Goal: Information Seeking & Learning: Learn about a topic

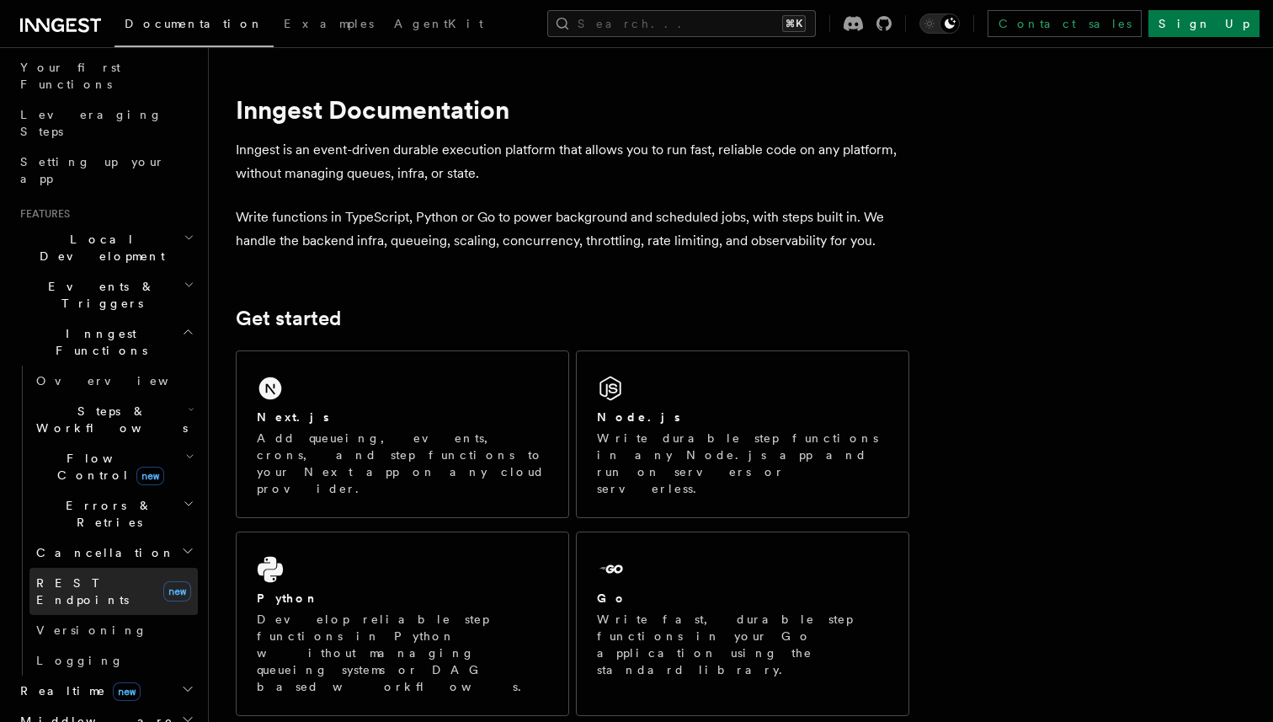
scroll to position [226, 0]
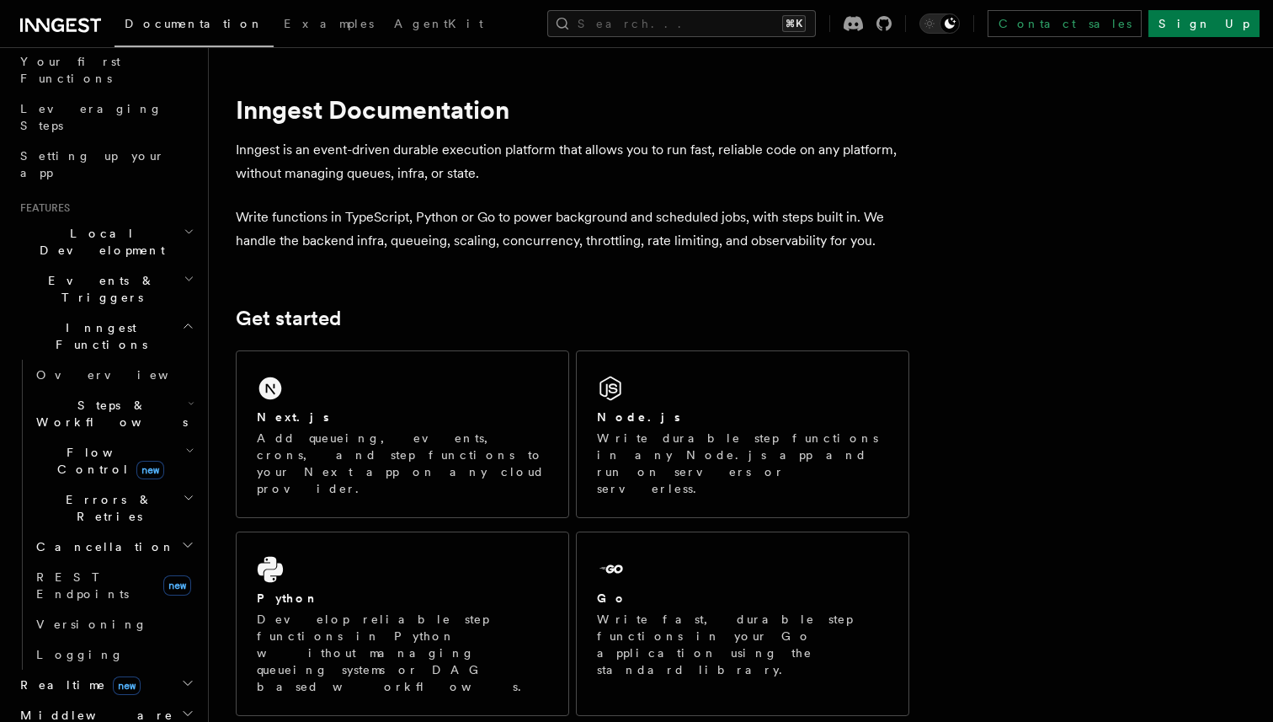
click at [130, 669] on h2 "Realtime new" at bounding box center [105, 684] width 184 height 30
click at [88, 700] on link "Overview" at bounding box center [113, 715] width 168 height 30
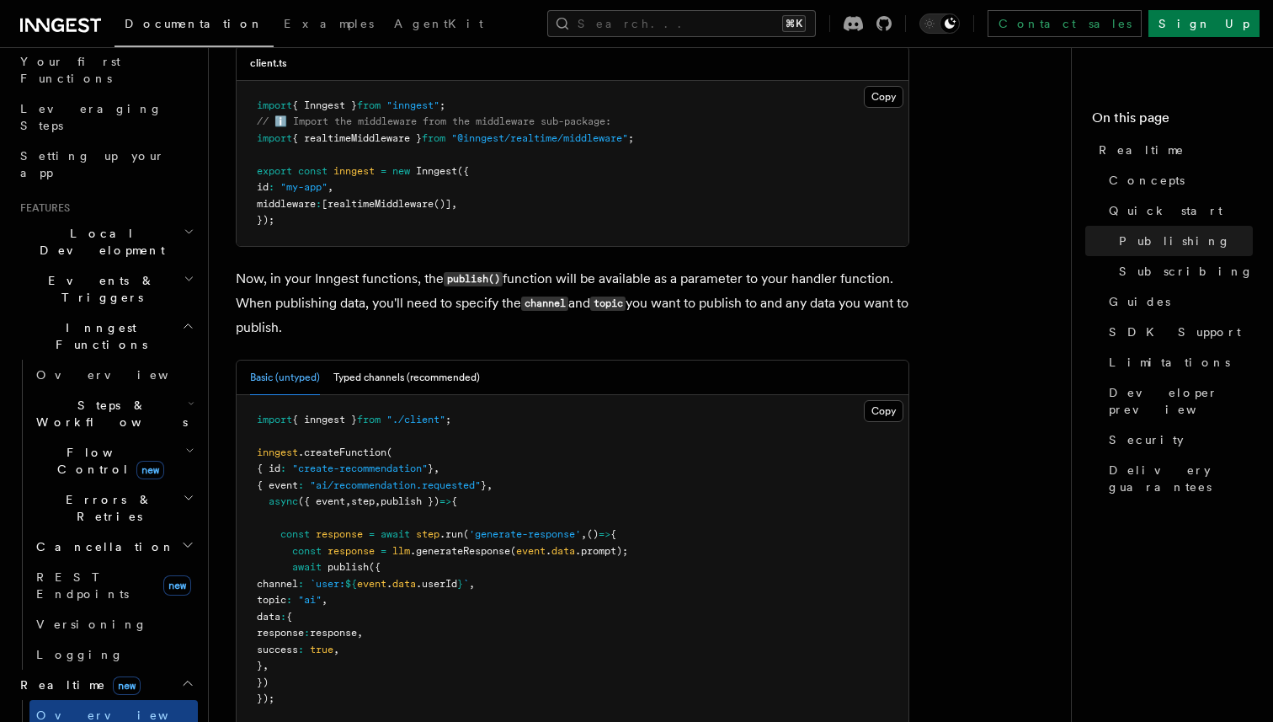
scroll to position [1484, 0]
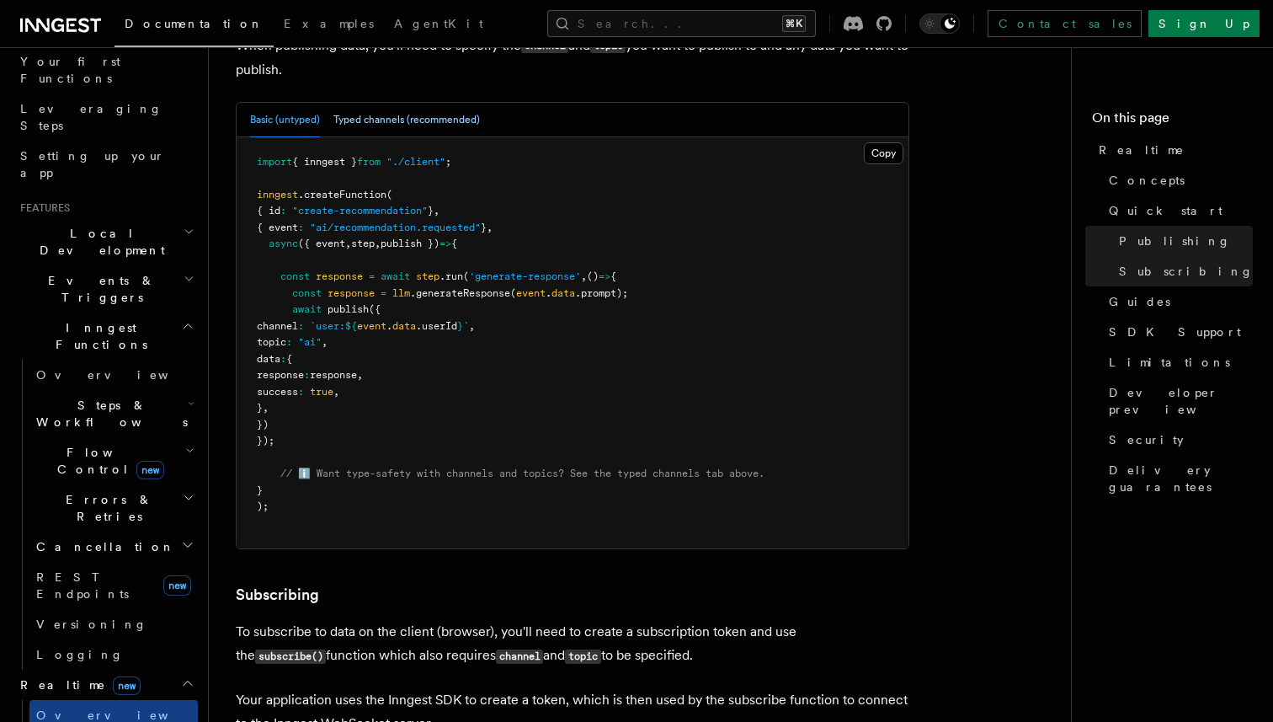
click at [445, 125] on button "Typed channels (recommended)" at bounding box center [406, 120] width 146 height 35
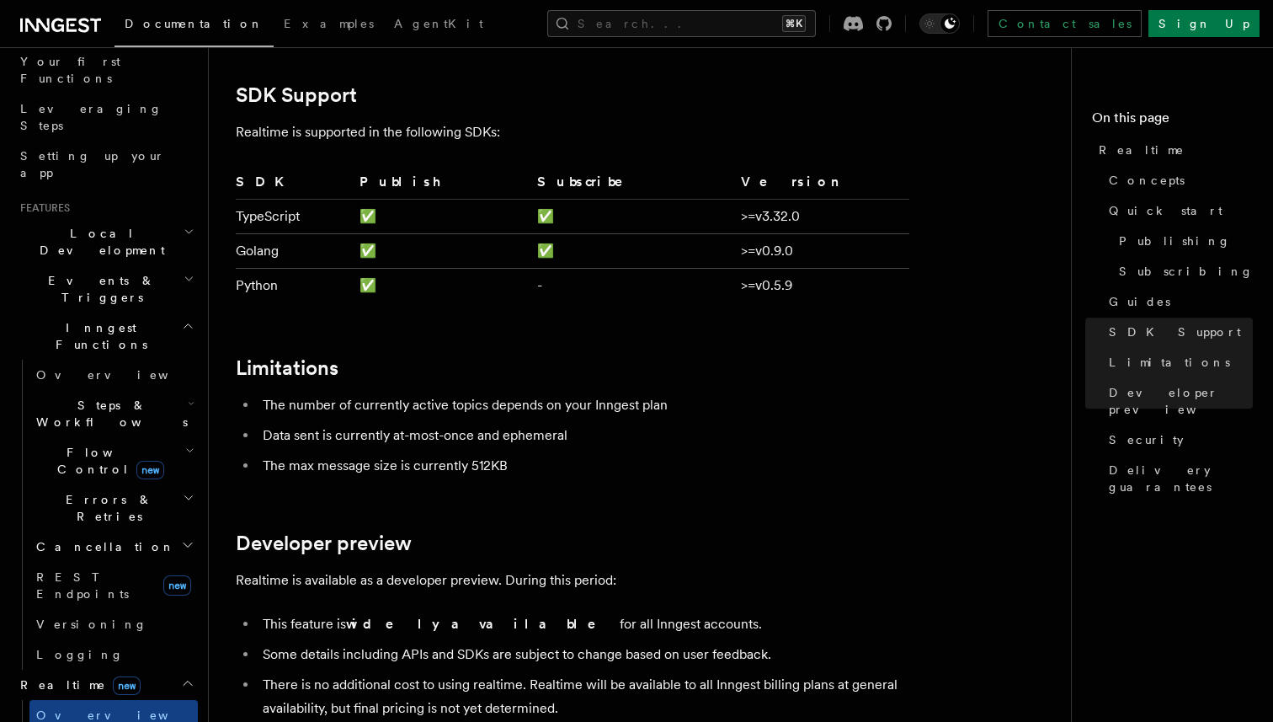
scroll to position [3972, 0]
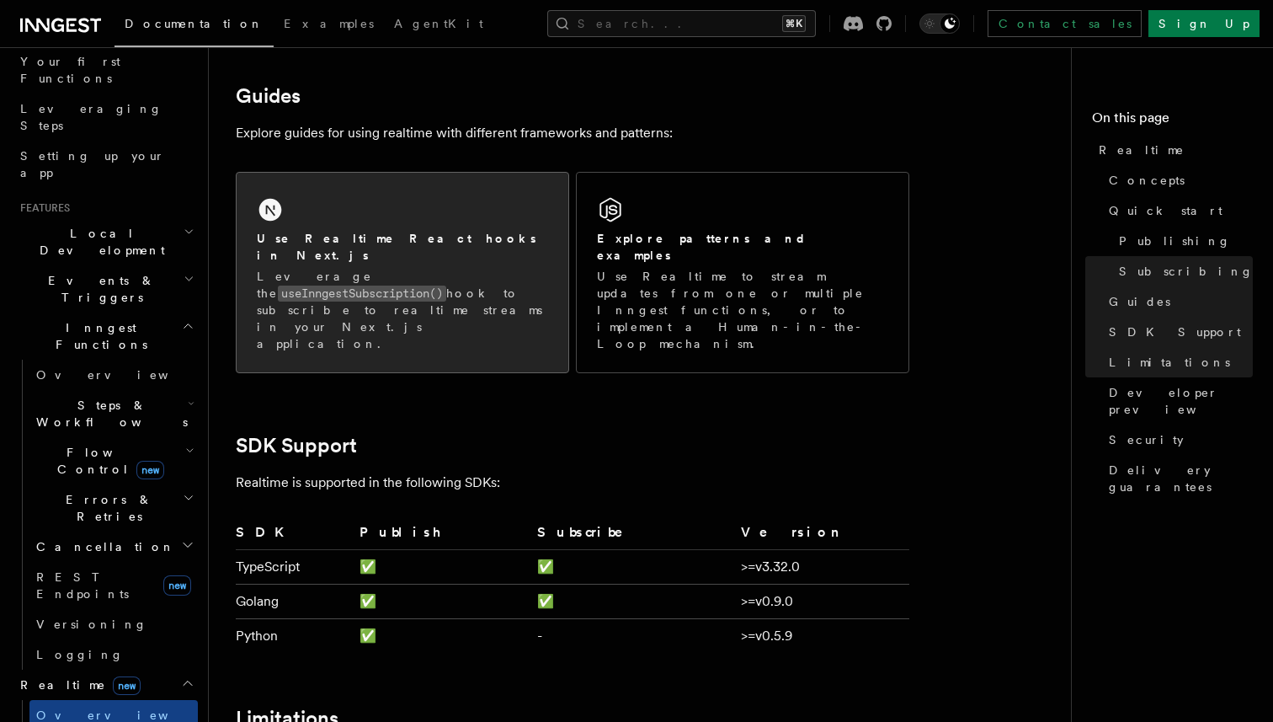
click at [383, 247] on h2 "Use Realtime React hooks in Next.js" at bounding box center [402, 247] width 291 height 34
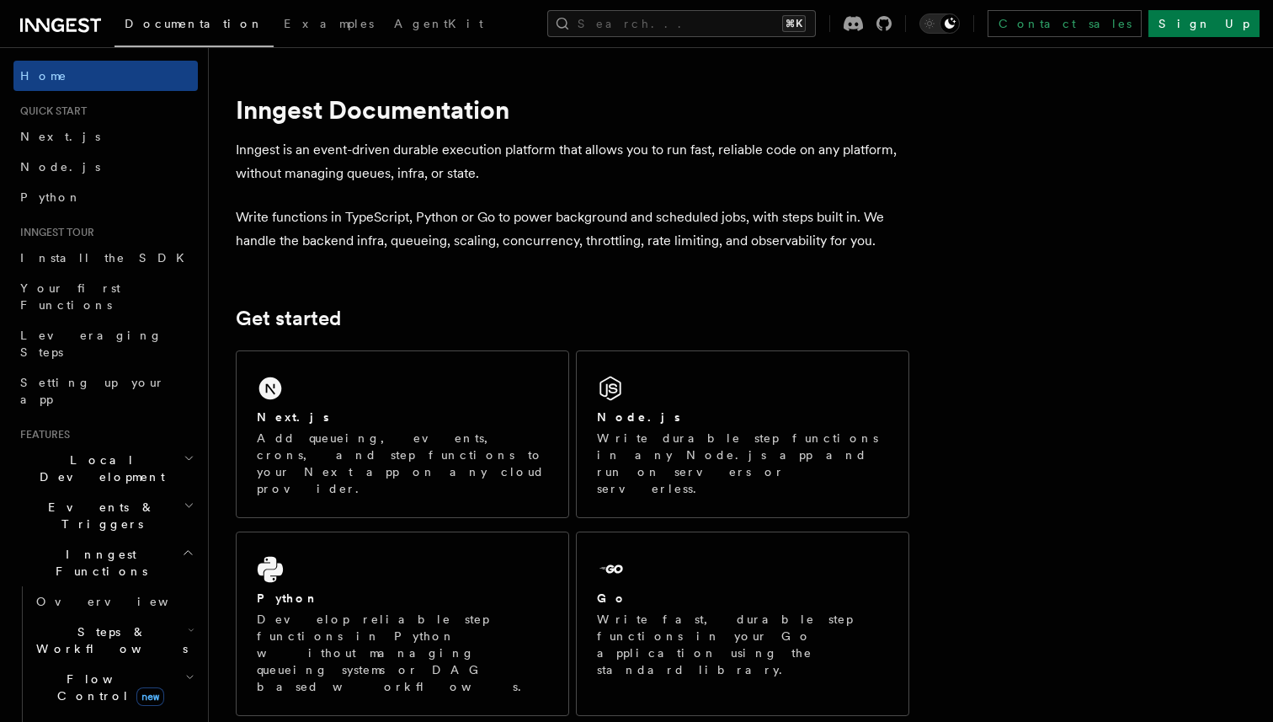
click at [85, 28] on icon at bounding box center [60, 25] width 81 height 20
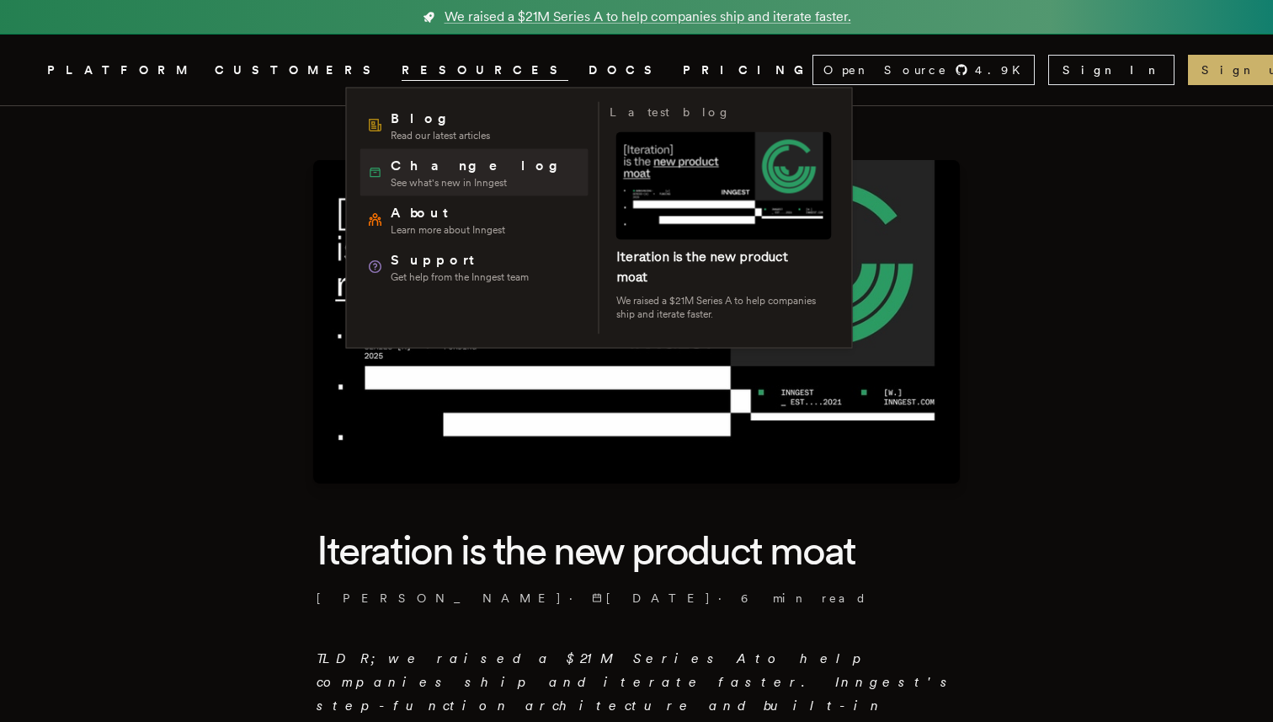
click at [429, 156] on span "Changelog" at bounding box center [480, 166] width 179 height 20
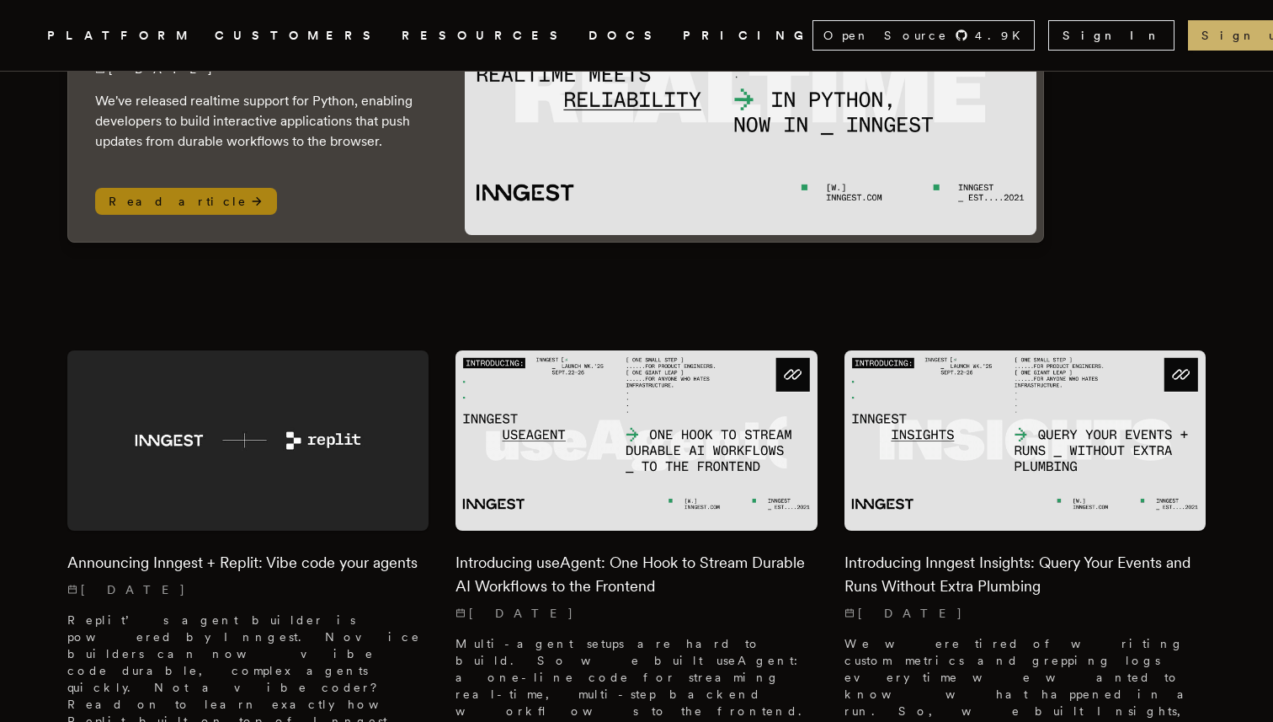
scroll to position [278, 0]
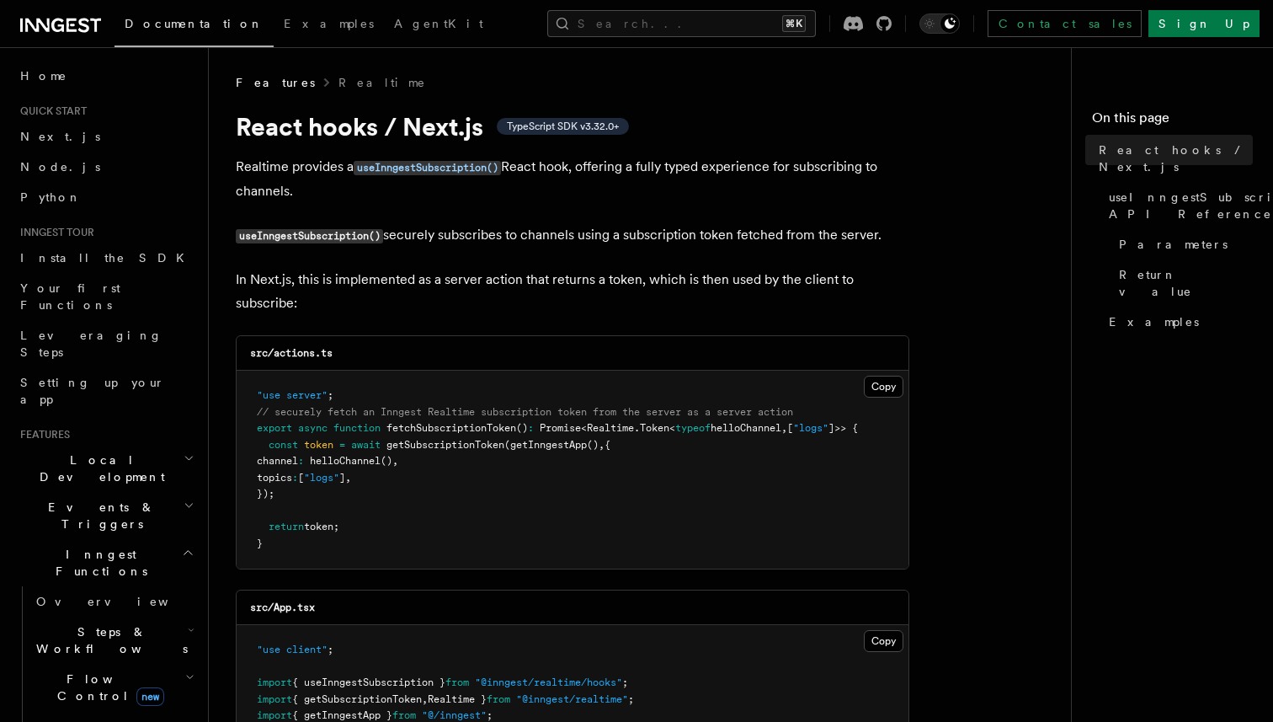
click at [259, 87] on span "Features" at bounding box center [275, 82] width 79 height 17
click at [338, 87] on link "Realtime" at bounding box center [382, 82] width 88 height 17
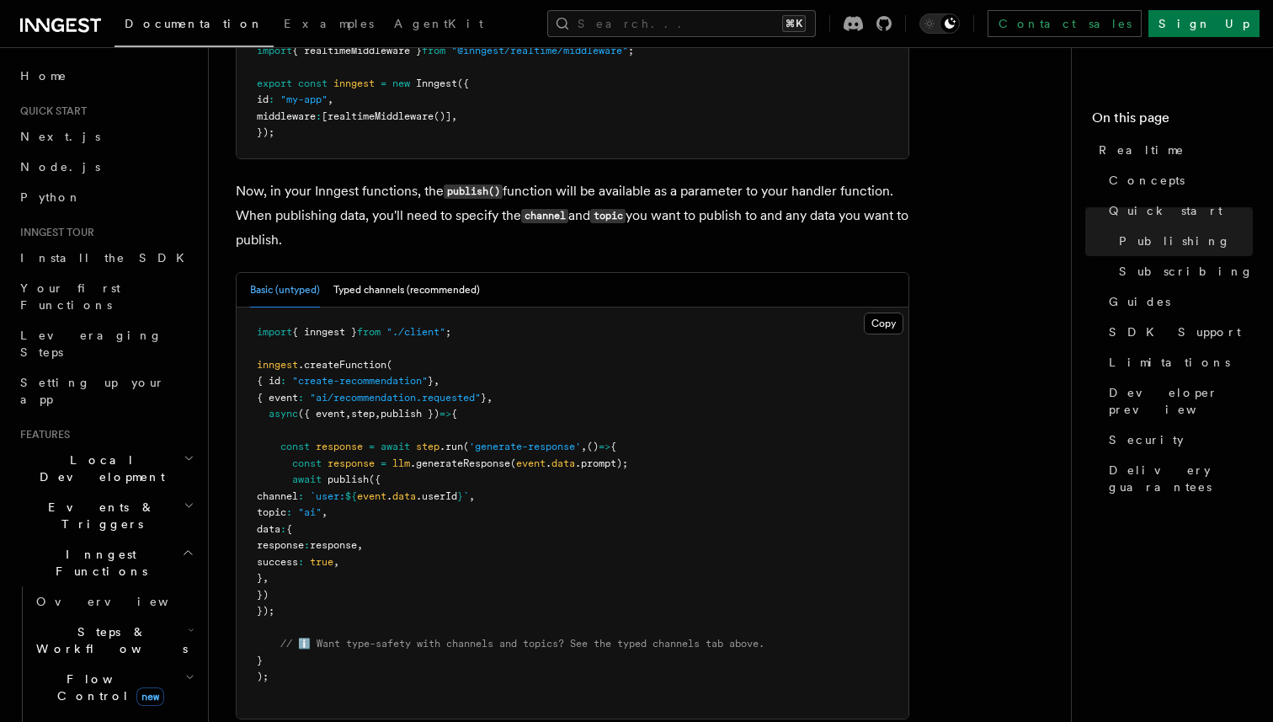
scroll to position [1317, 0]
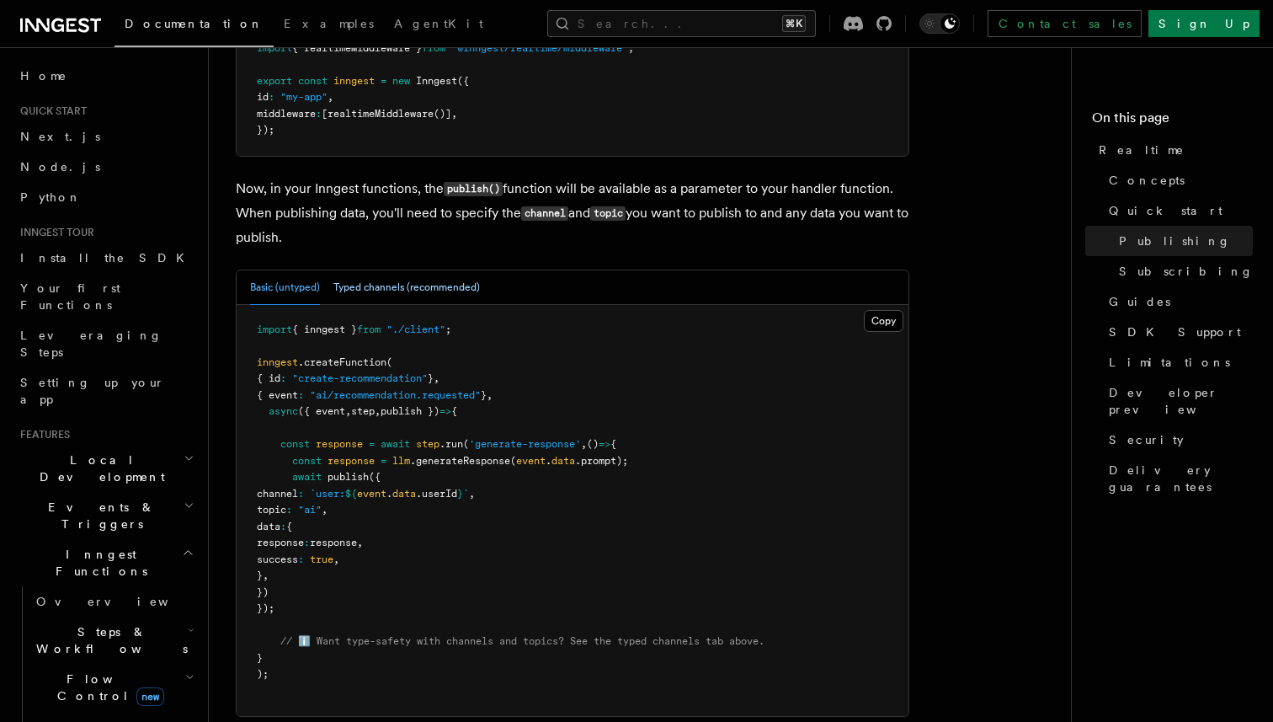
click at [415, 288] on button "Typed channels (recommended)" at bounding box center [406, 287] width 146 height 35
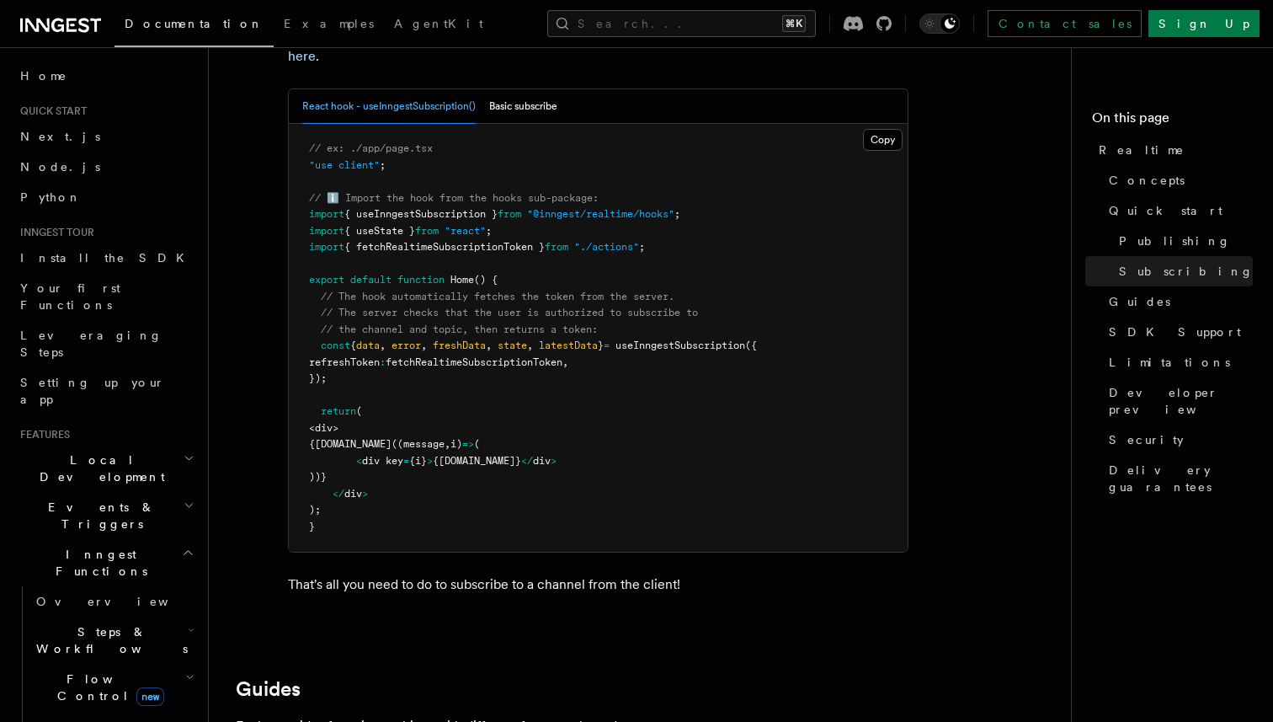
scroll to position [3578, 0]
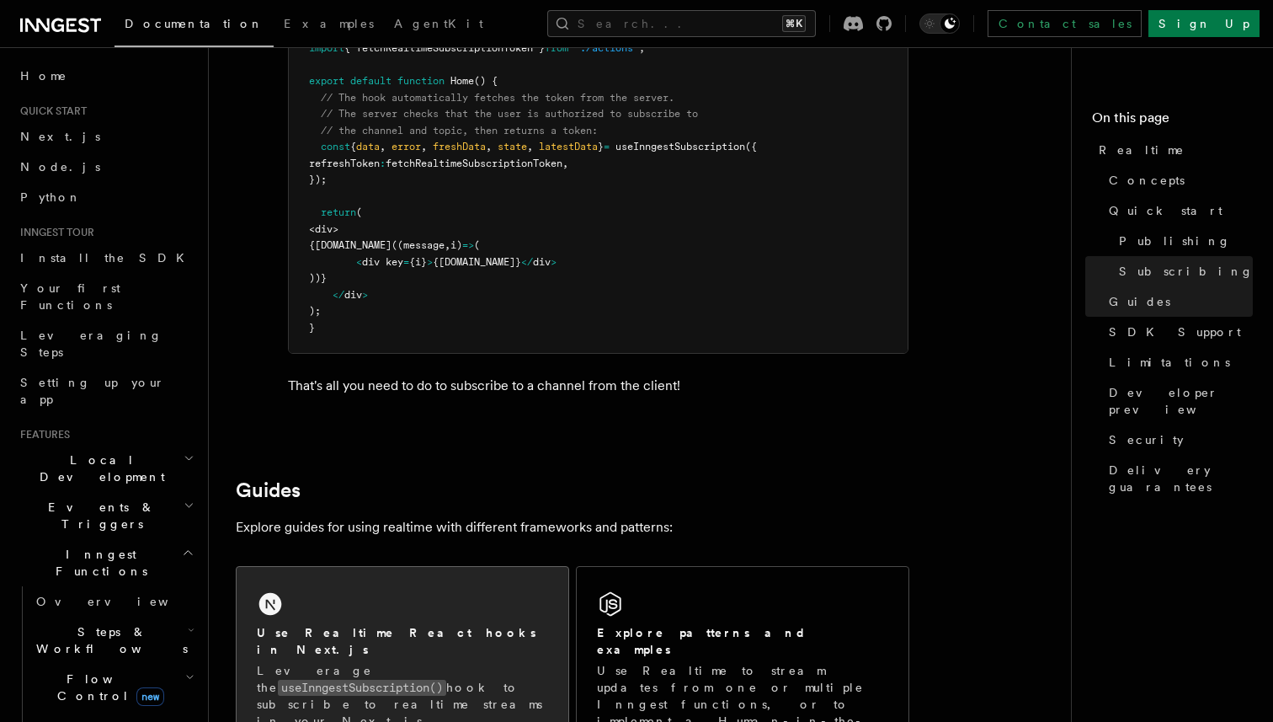
click at [387, 597] on div "Use Realtime React hooks in Next.js Leverage the useInngestSubscription() hook …" at bounding box center [403, 667] width 332 height 200
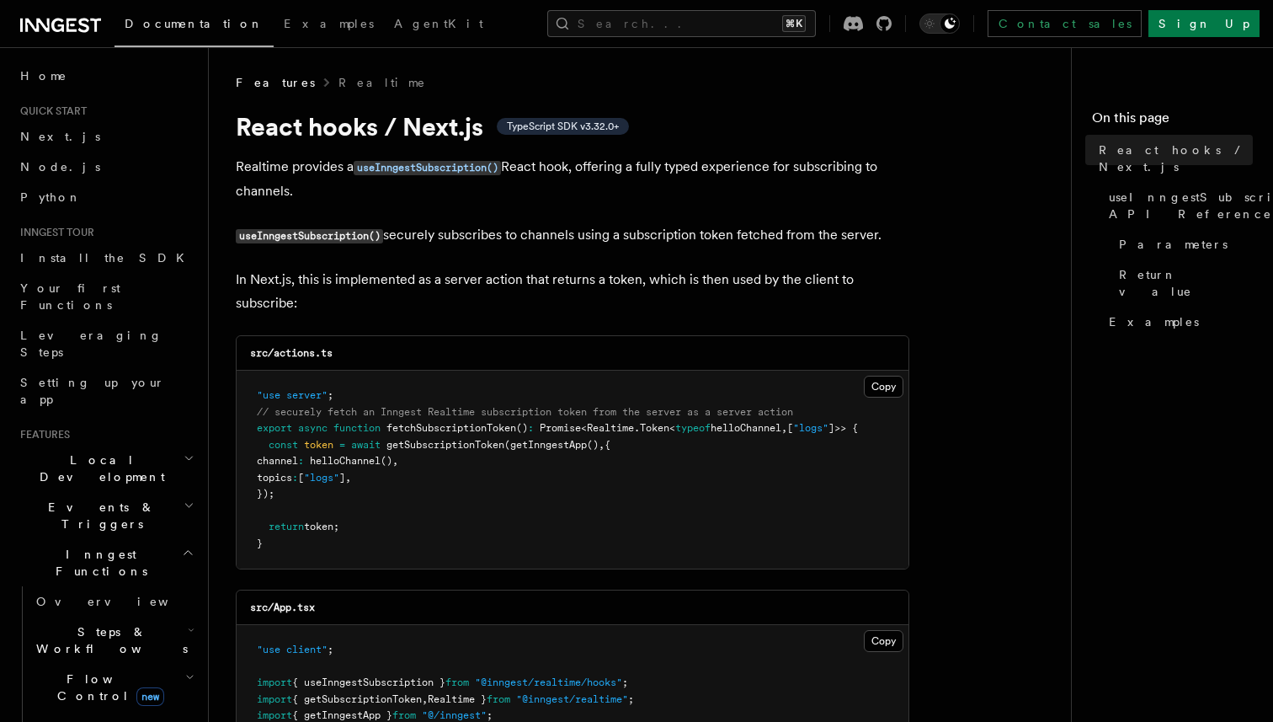
click at [497, 245] on p "useInngestSubscription() securely subscribes to channels using a subscription t…" at bounding box center [573, 235] width 674 height 24
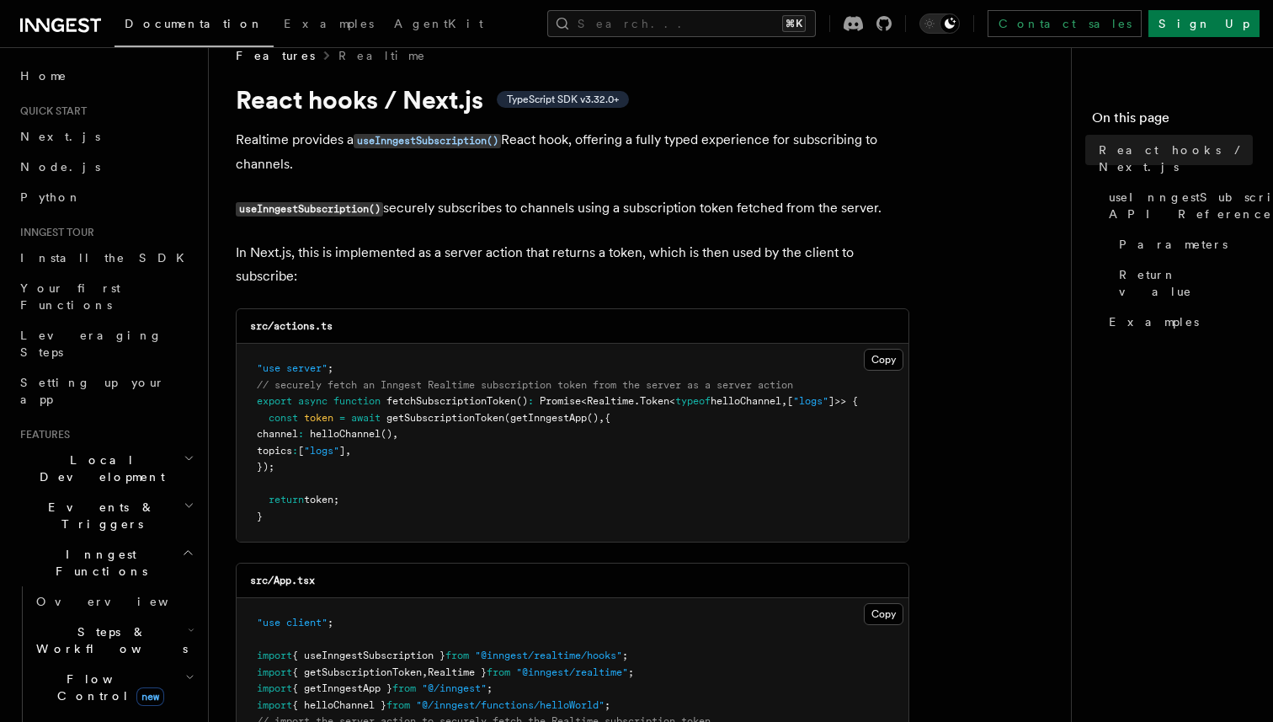
scroll to position [24, 0]
